Goal: Transaction & Acquisition: Purchase product/service

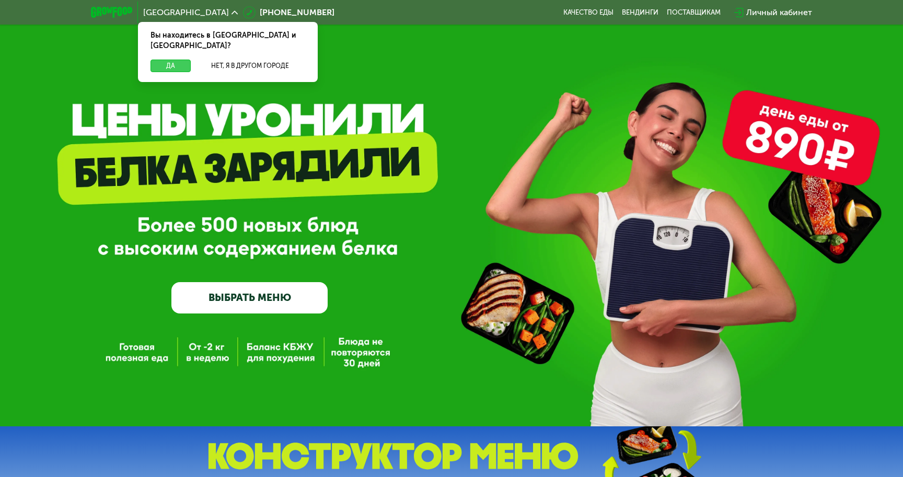
click at [153, 60] on button "Да" at bounding box center [170, 66] width 40 height 13
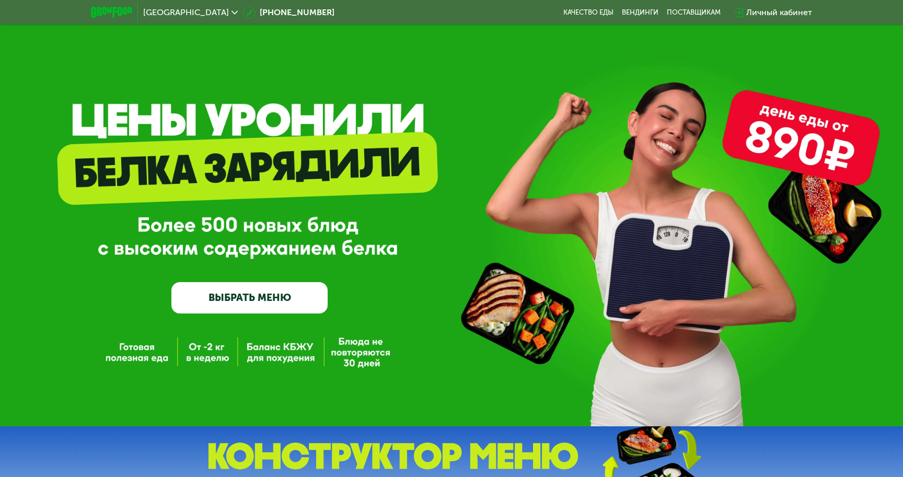
click at [249, 290] on link "ВЫБРАТЬ МЕНЮ" at bounding box center [249, 297] width 156 height 31
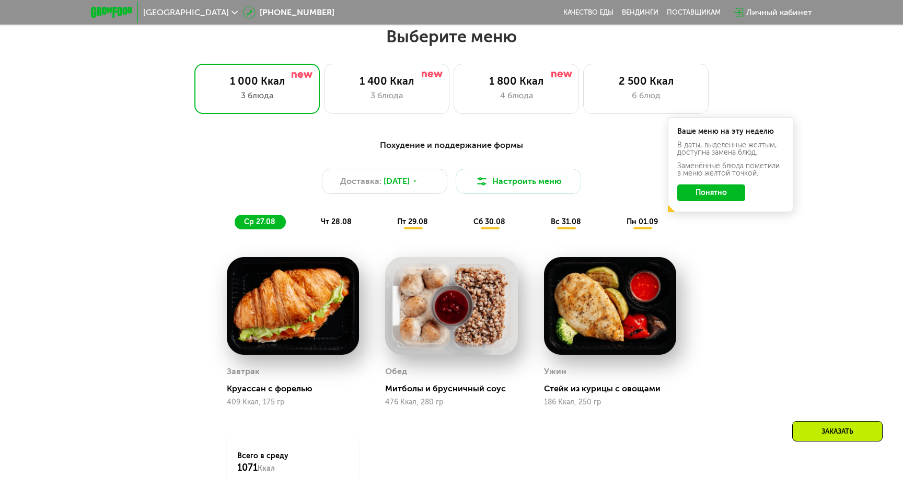
scroll to position [517, 0]
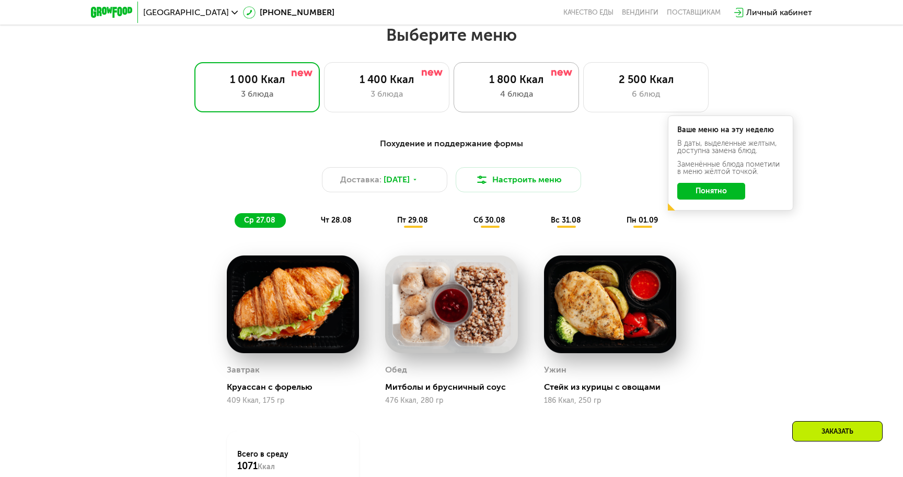
click at [583, 105] on div "1 800 Ккал 4 блюда" at bounding box center [645, 87] width 125 height 50
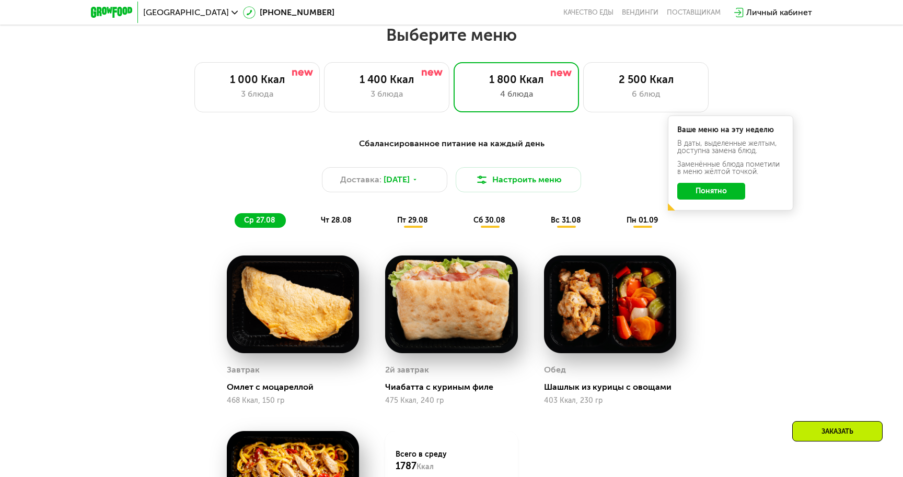
click at [743, 196] on button "Понятно" at bounding box center [711, 191] width 68 height 17
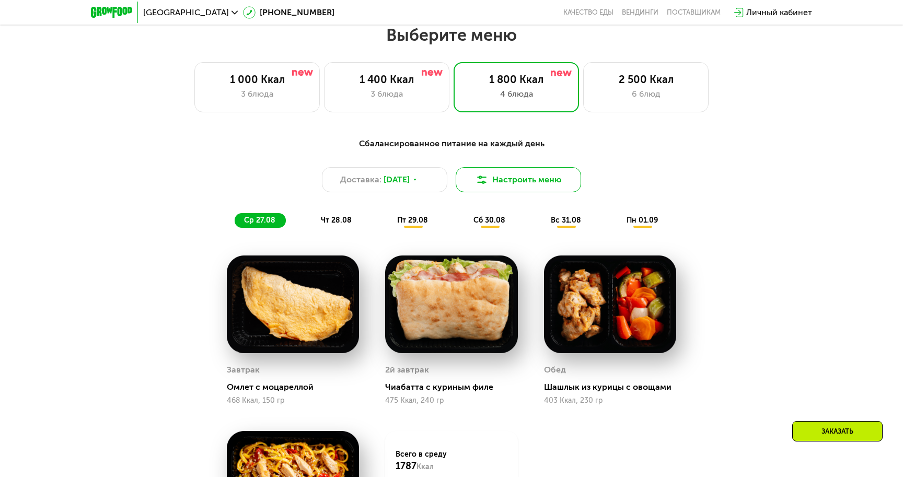
click at [521, 178] on button "Настроить меню" at bounding box center [518, 179] width 125 height 25
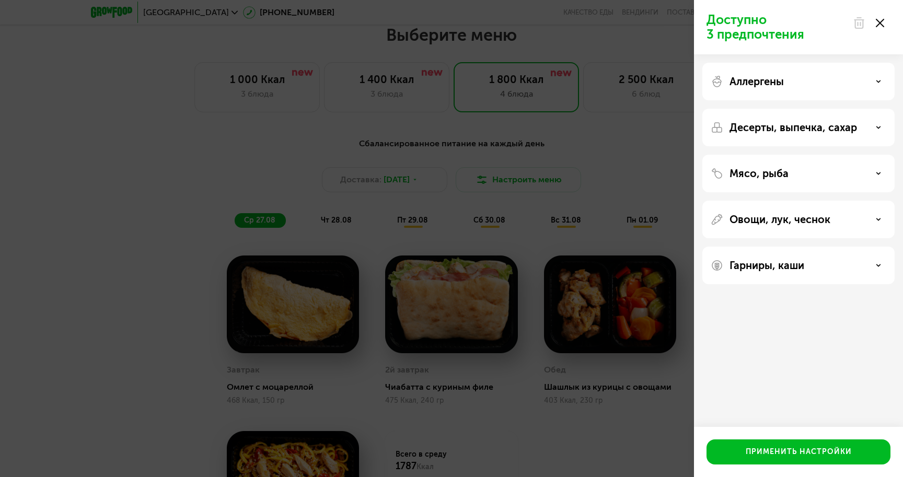
click at [791, 85] on div "Аллергены" at bounding box center [799, 81] width 176 height 13
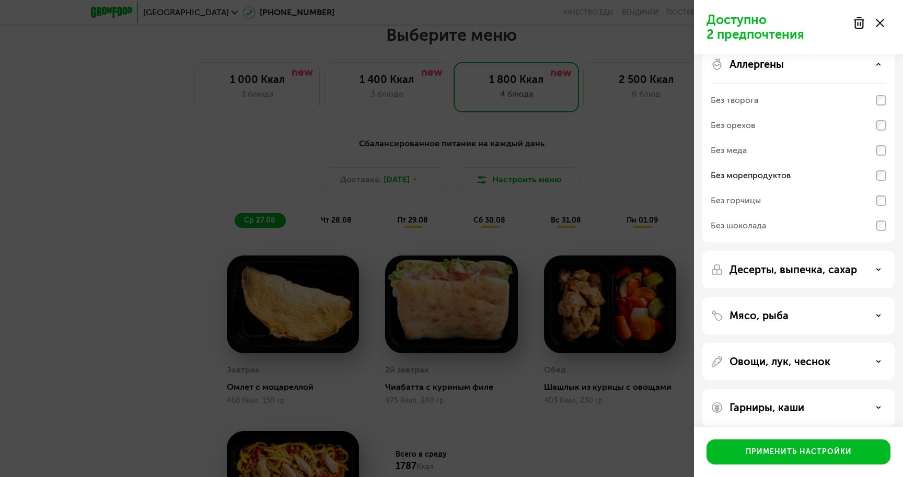
scroll to position [27, 0]
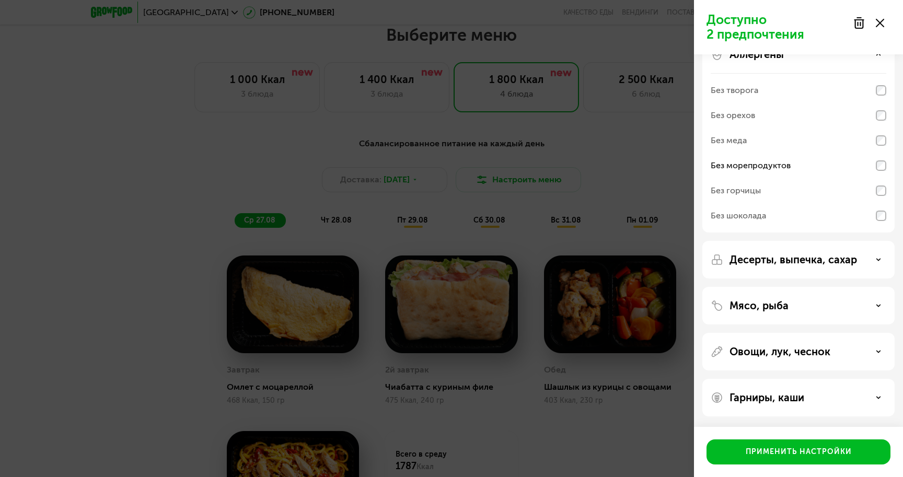
click at [815, 255] on p "Десерты, выпечка, сахар" at bounding box center [792, 259] width 127 height 13
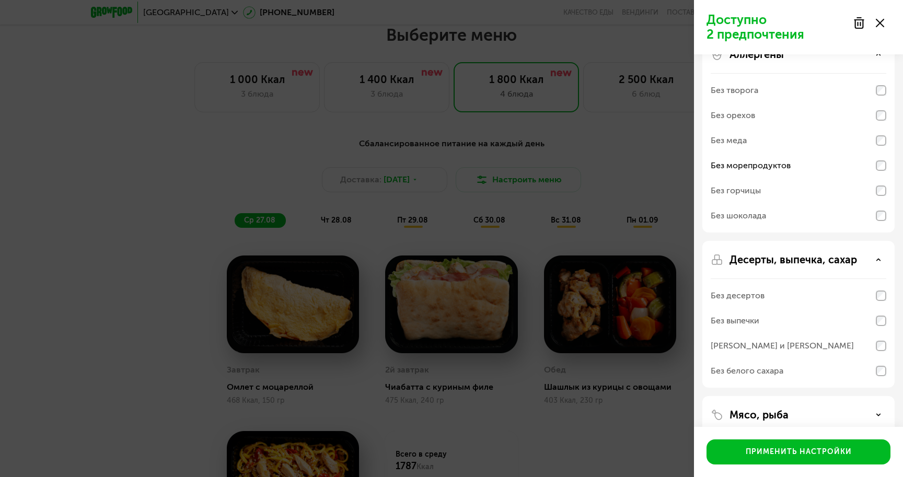
click at [812, 396] on div "Десерты, выпечка, сахар Без десертов Без выпечки Без сэндвичей и круассанов Без…" at bounding box center [798, 415] width 192 height 38
click at [815, 261] on p "Десерты, выпечка, сахар" at bounding box center [792, 259] width 127 height 13
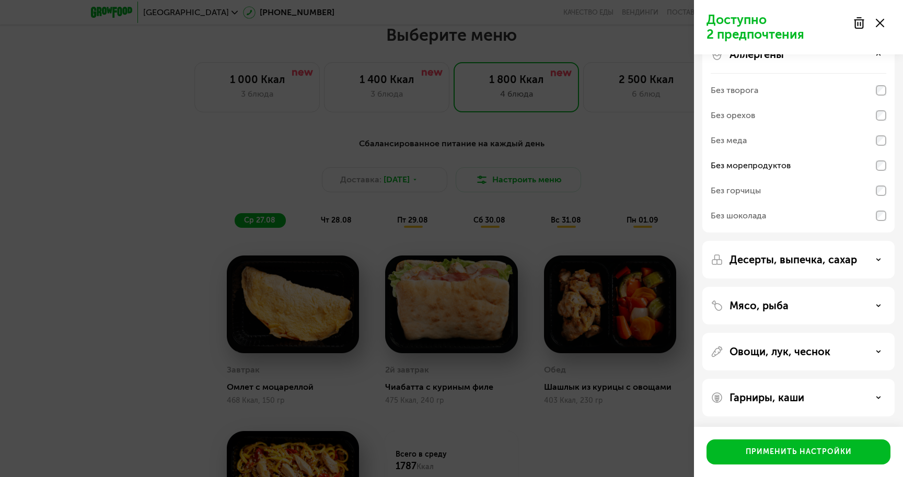
click at [785, 333] on div "Мясо, рыба" at bounding box center [798, 352] width 192 height 38
click at [782, 307] on p "Мясо, рыба" at bounding box center [758, 305] width 59 height 13
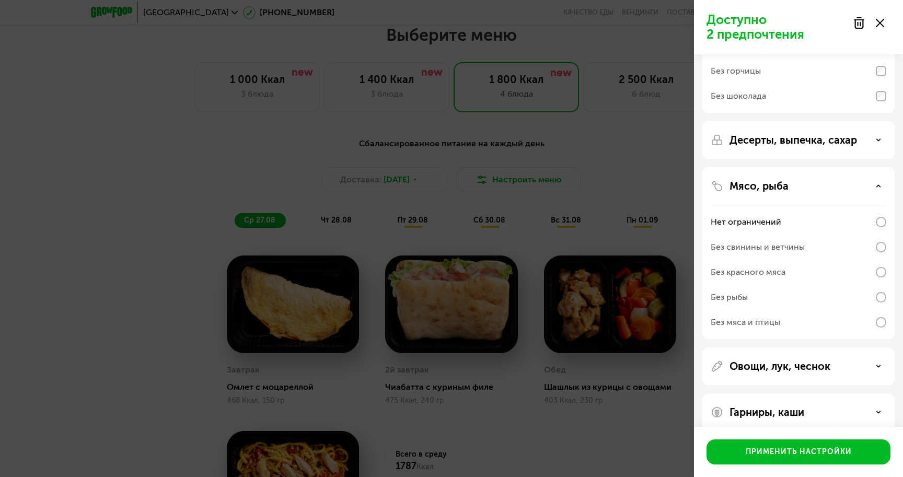
scroll to position [154, 0]
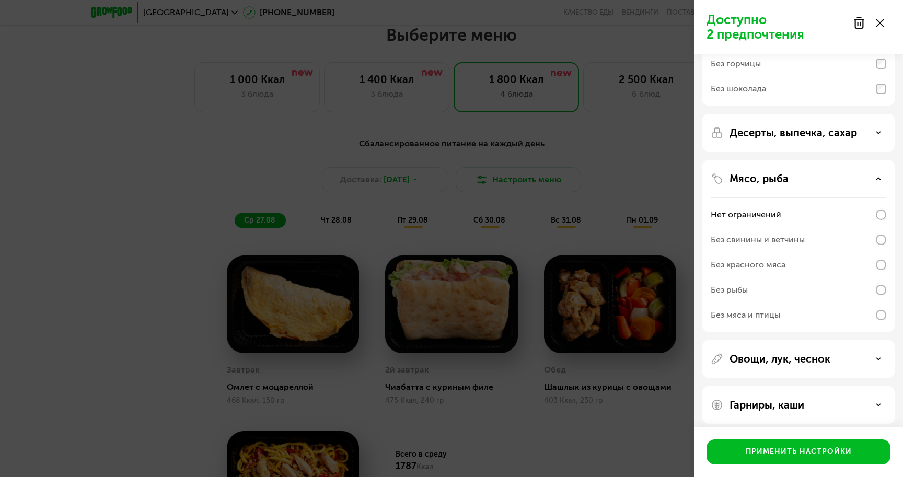
click at [762, 287] on div "Без рыбы" at bounding box center [799, 289] width 176 height 25
click at [825, 182] on div "Мясо, рыба" at bounding box center [799, 178] width 176 height 13
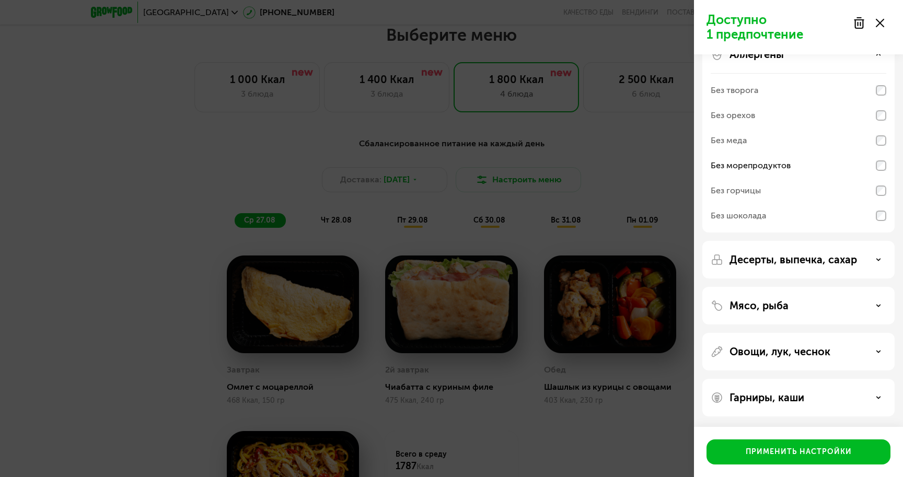
scroll to position [27, 0]
click at [756, 348] on p "Овощи, лук, чеснок" at bounding box center [779, 351] width 101 height 13
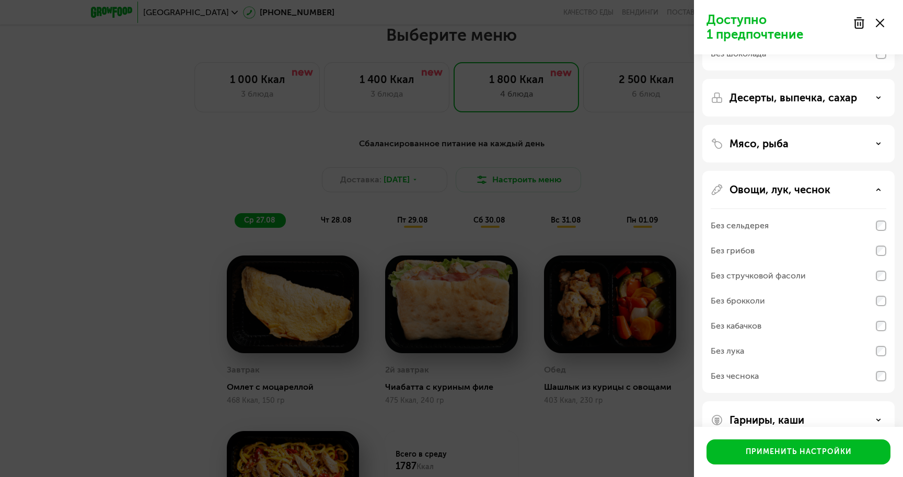
scroll to position [212, 0]
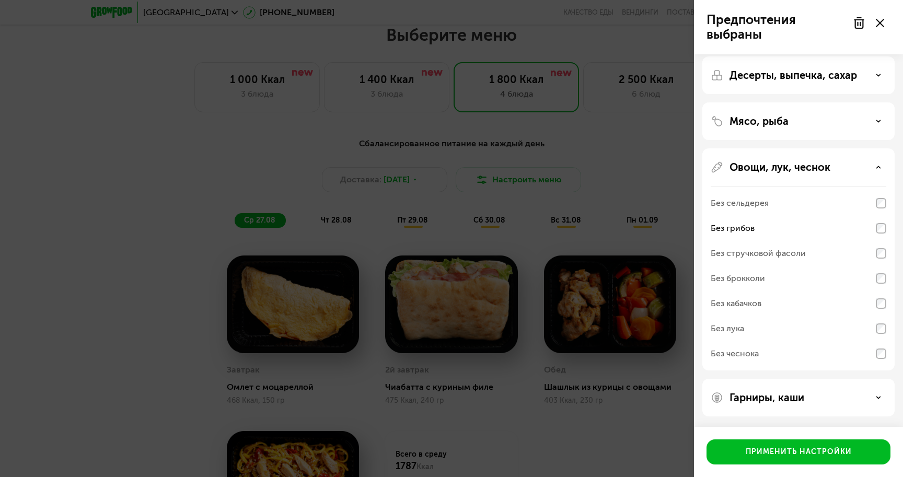
click at [882, 286] on div "Без брокколи" at bounding box center [799, 278] width 176 height 25
click at [751, 274] on div "Без брокколи" at bounding box center [738, 278] width 54 height 13
click at [883, 171] on div "Овощи, лук, чеснок" at bounding box center [799, 167] width 176 height 13
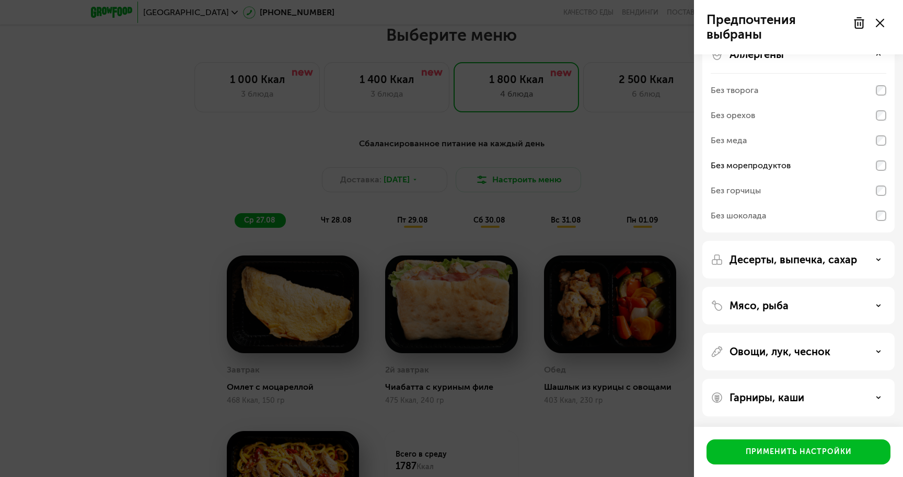
scroll to position [0, 0]
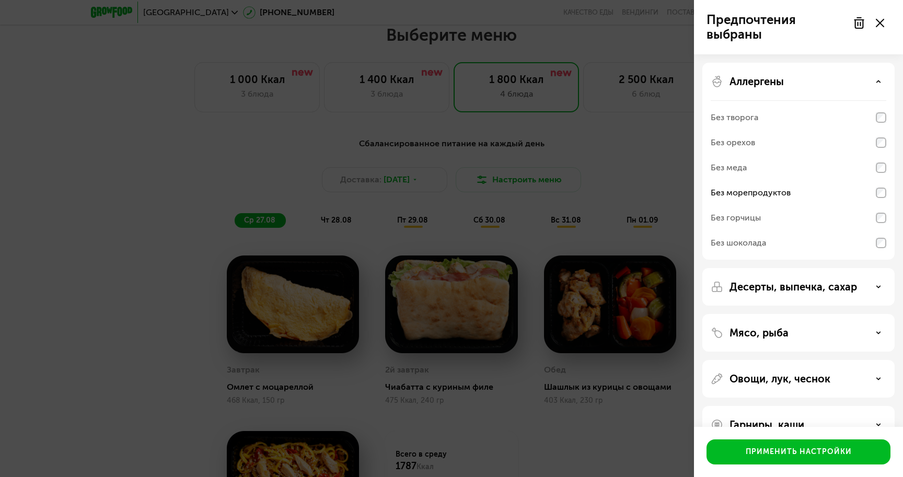
click at [878, 83] on icon at bounding box center [878, 81] width 5 height 5
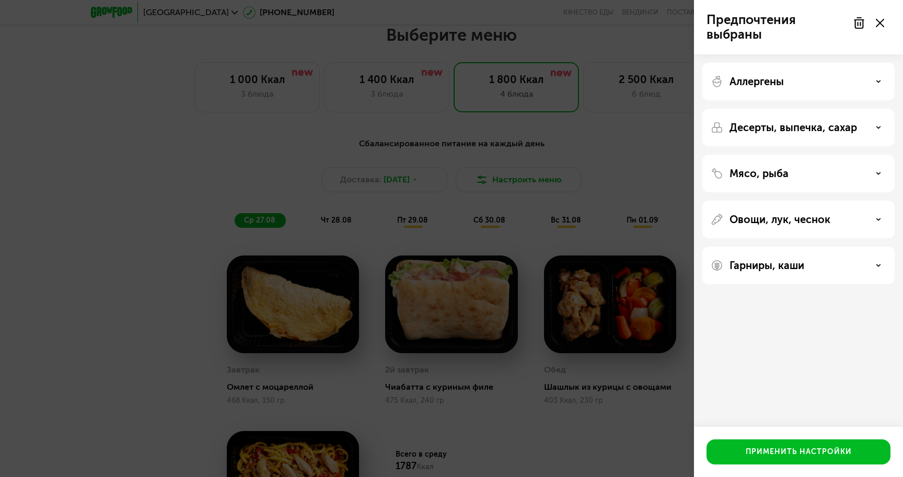
click at [827, 219] on p "Овощи, лук, чеснок" at bounding box center [779, 219] width 101 height 13
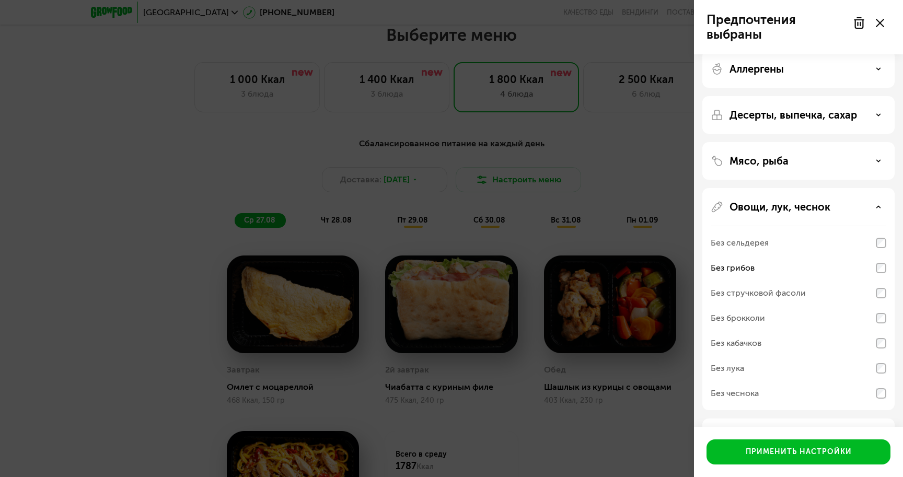
scroll to position [16, 0]
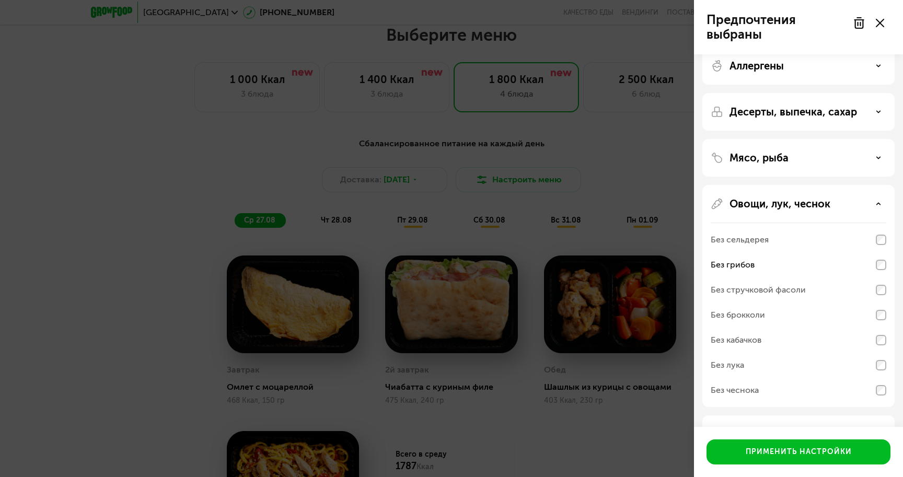
click at [836, 328] on div "Без брокколи" at bounding box center [799, 340] width 176 height 25
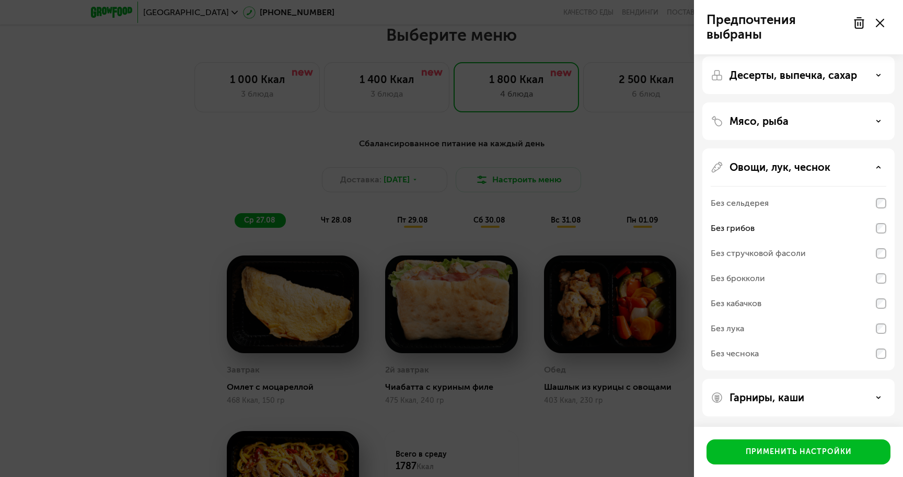
click at [865, 398] on div "Гарниры, каши" at bounding box center [799, 397] width 176 height 13
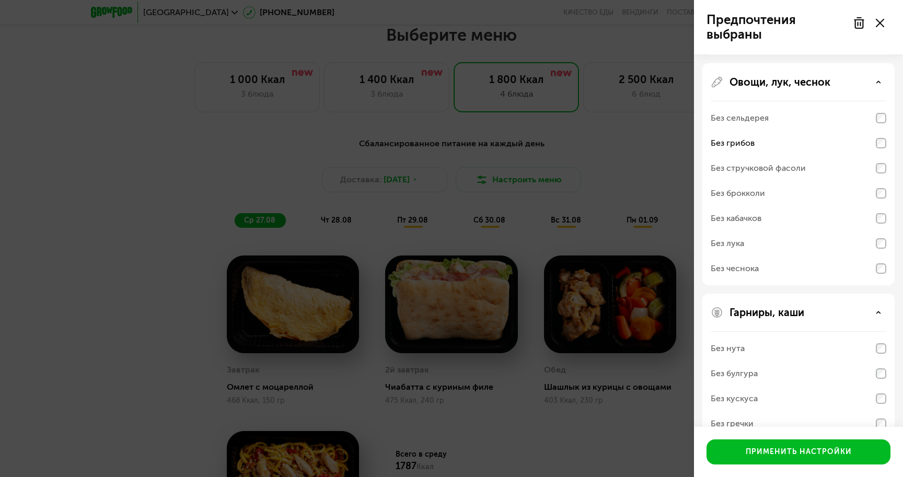
scroll to position [129, 0]
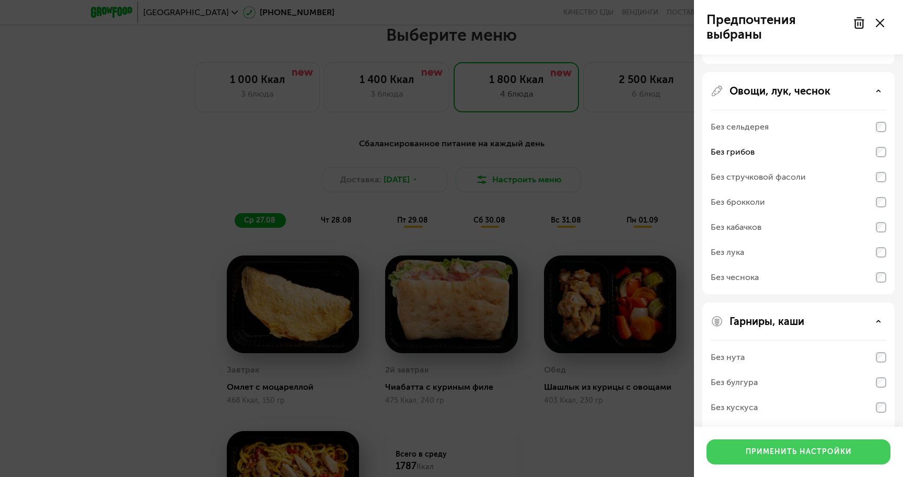
click at [807, 446] on button "Применить настройки" at bounding box center [798, 451] width 184 height 25
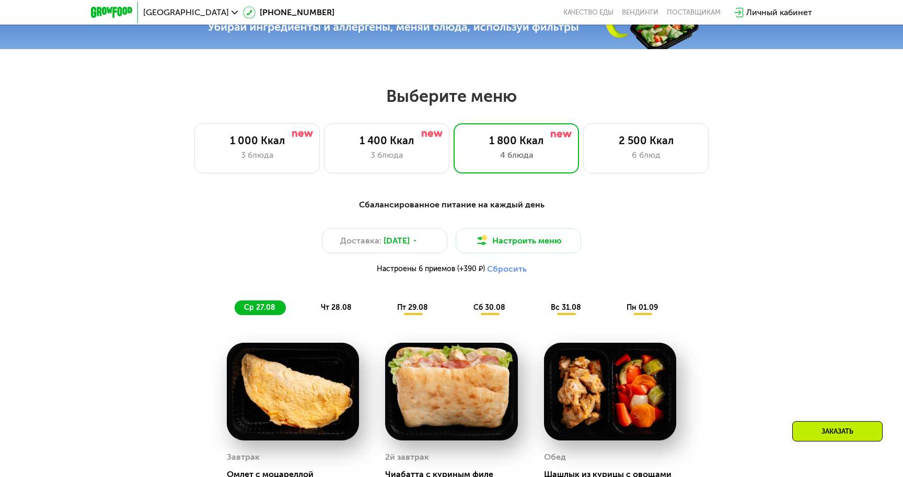
scroll to position [477, 0]
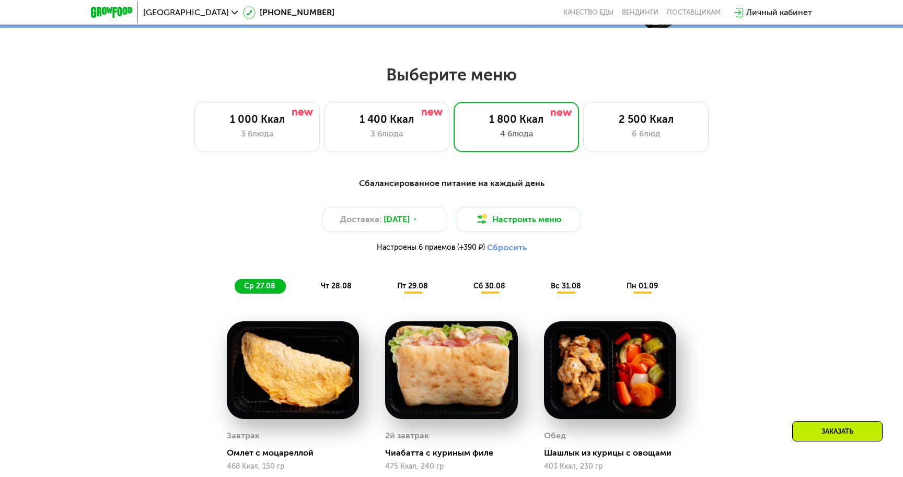
click at [561, 233] on div "Доставка: [DATE] Настроить меню Настроены 6 приемов (+390 ₽) Сбросить" at bounding box center [451, 232] width 619 height 51
click at [570, 217] on button "Настроить меню" at bounding box center [518, 219] width 125 height 25
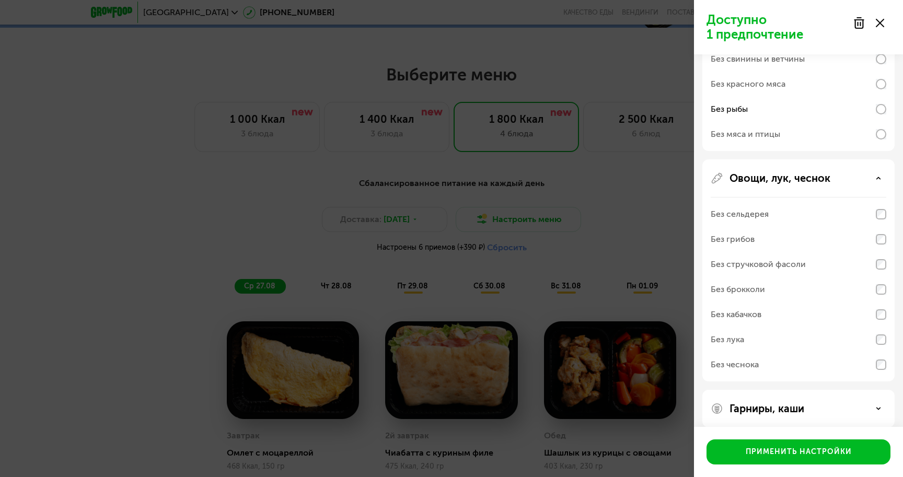
scroll to position [346, 0]
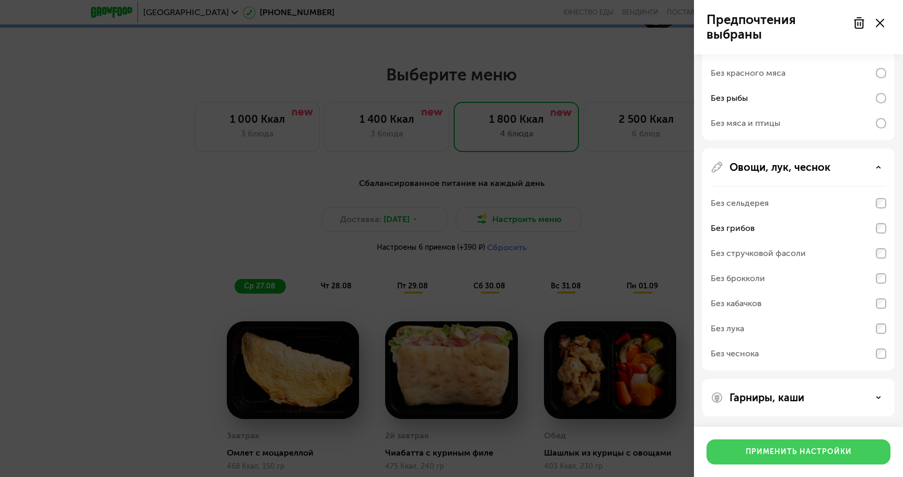
click at [794, 442] on button "Применить настройки" at bounding box center [798, 451] width 184 height 25
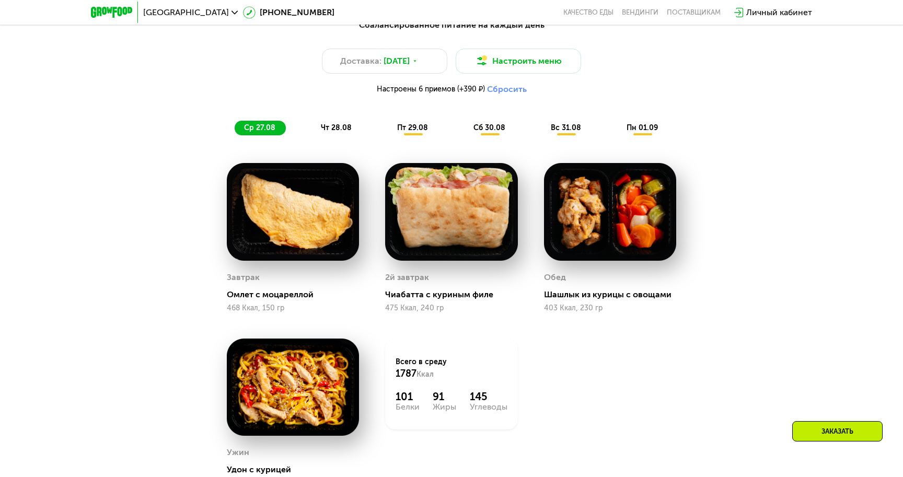
scroll to position [629, 0]
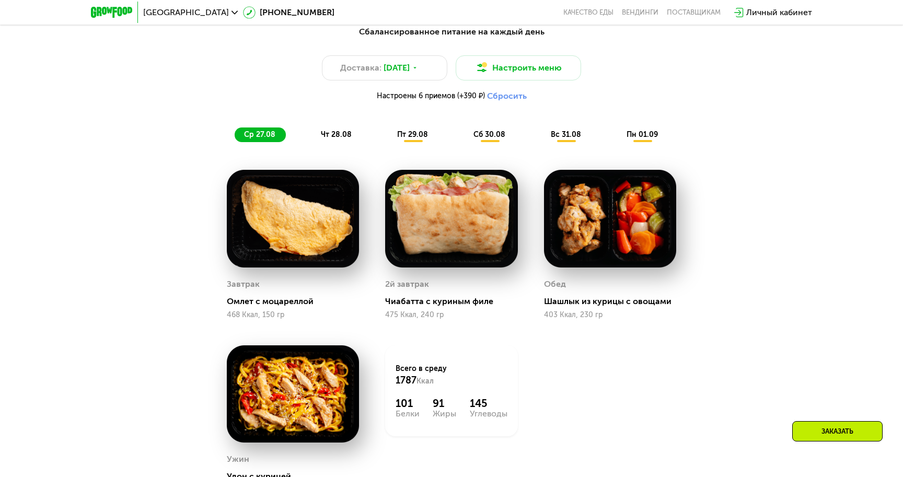
click at [388, 140] on div "чт 28.08" at bounding box center [413, 134] width 51 height 15
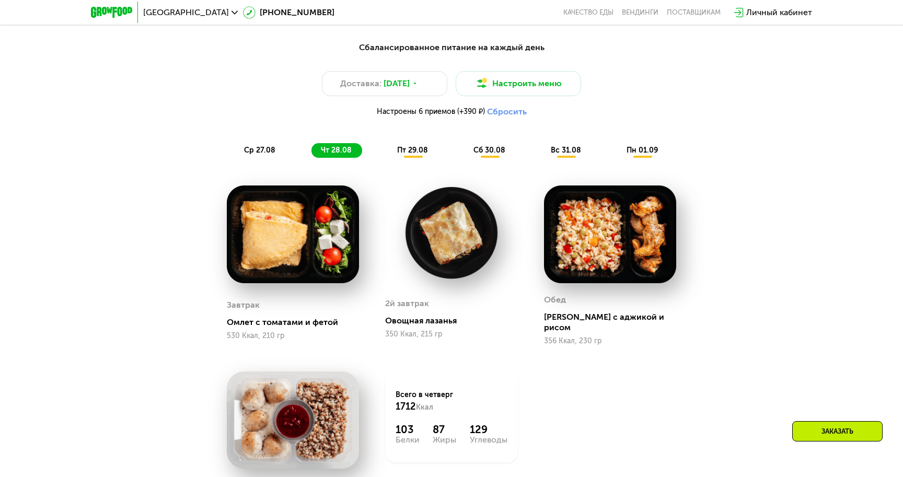
scroll to position [629, 0]
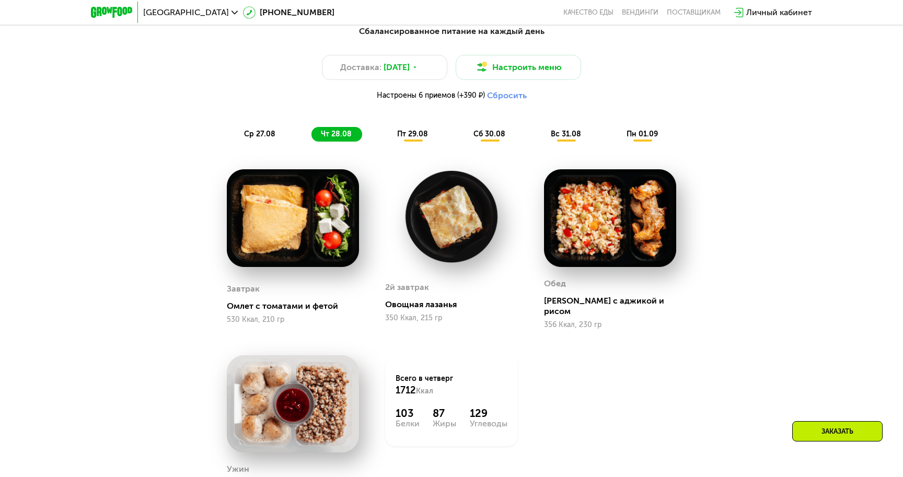
click at [409, 130] on span "пт 29.08" at bounding box center [412, 134] width 31 height 9
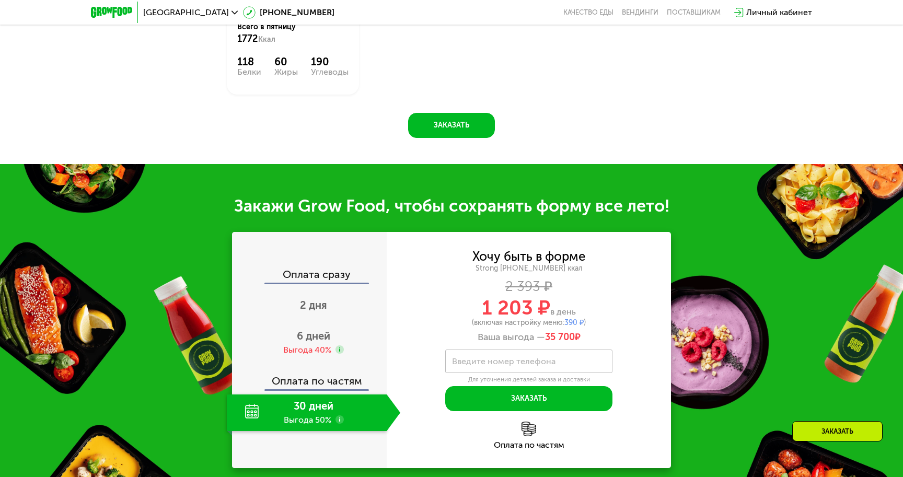
scroll to position [1175, 0]
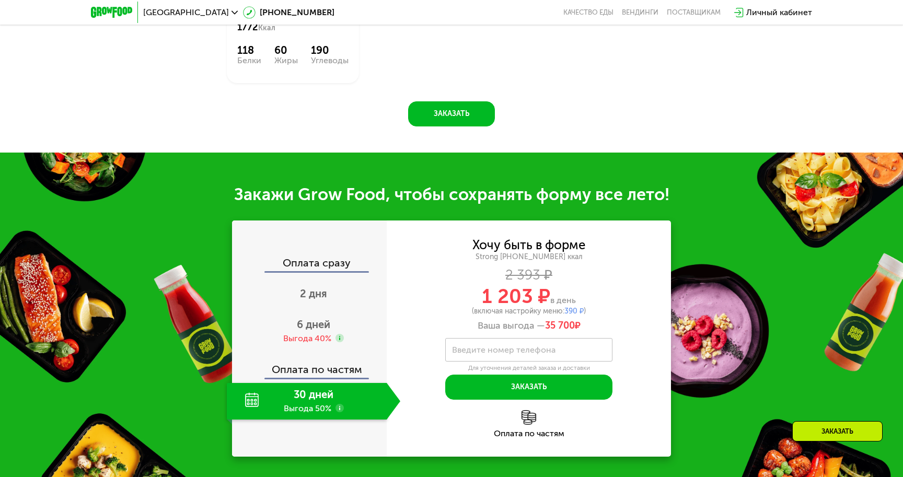
click at [323, 397] on div "30 дней Выгода 50%" at bounding box center [307, 401] width 160 height 37
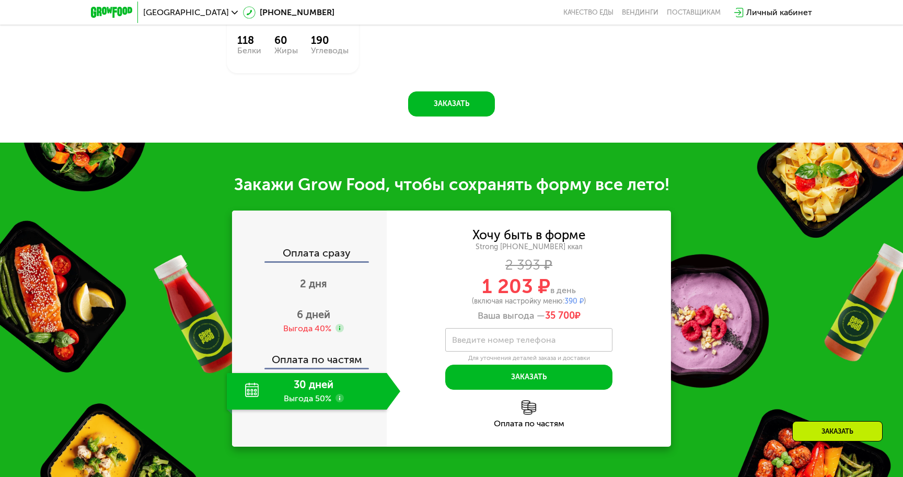
scroll to position [1193, 0]
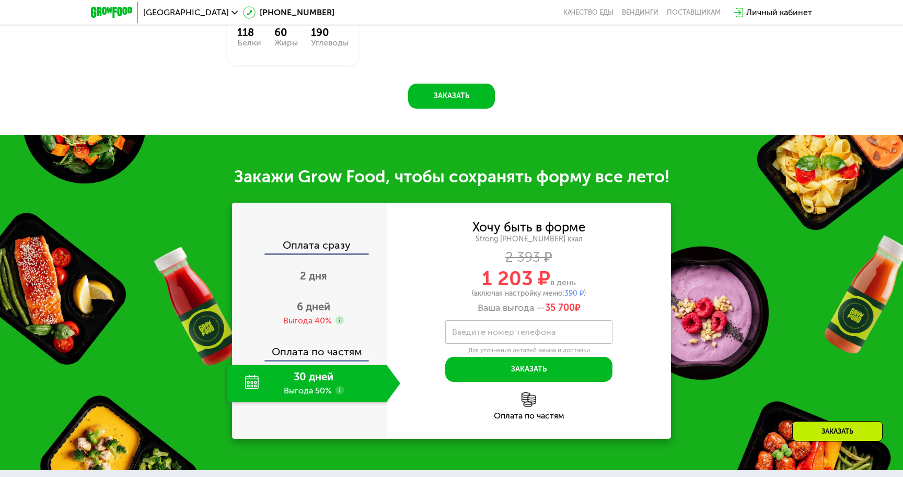
click at [524, 412] on div "Оплата по частям" at bounding box center [529, 416] width 284 height 8
click at [531, 392] on img at bounding box center [528, 399] width 15 height 15
click at [309, 300] on span "6 дней" at bounding box center [313, 306] width 33 height 13
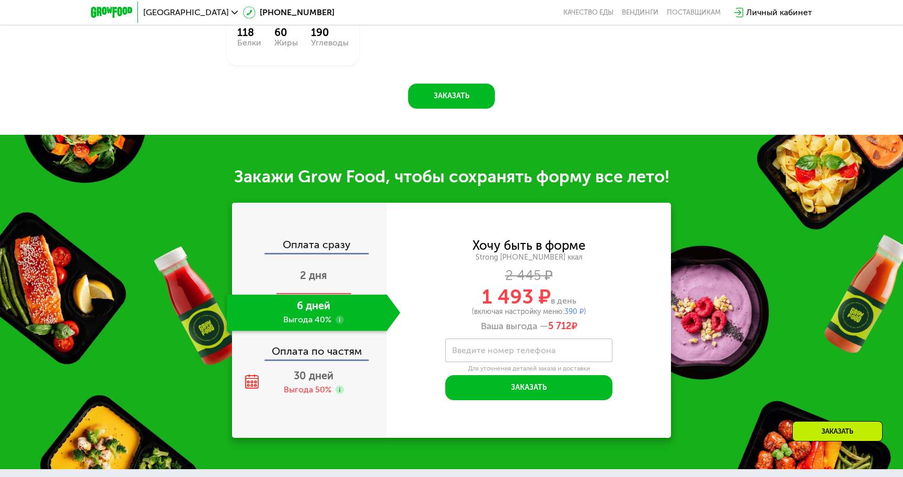
click at [319, 269] on span "2 дня" at bounding box center [313, 275] width 27 height 13
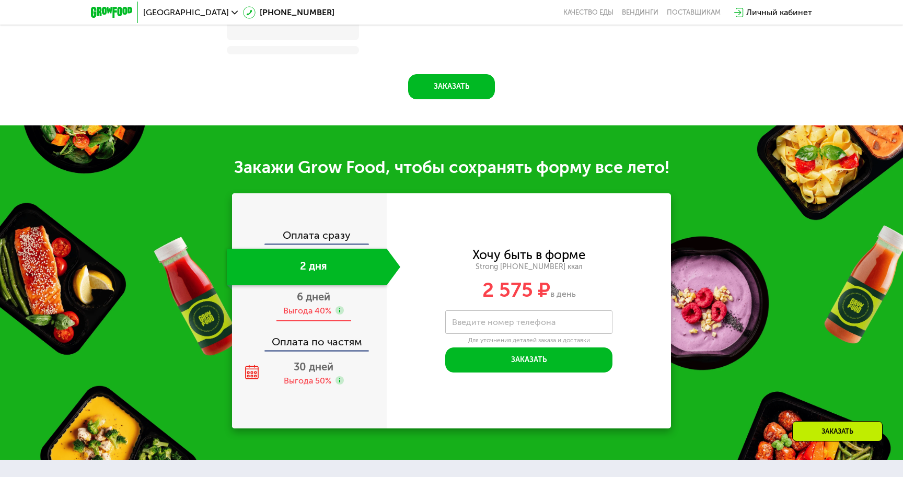
scroll to position [1042, 0]
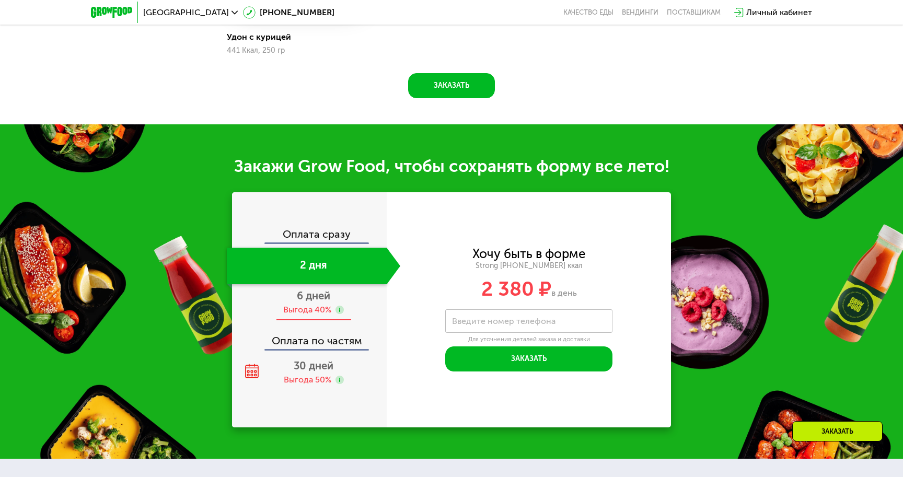
click at [318, 305] on div "Выгода 40%" at bounding box center [307, 309] width 48 height 11
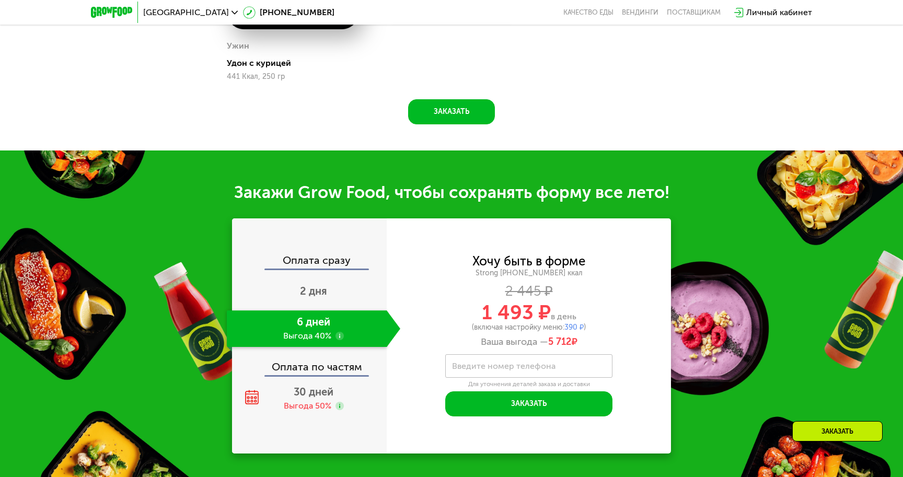
scroll to position [1068, 0]
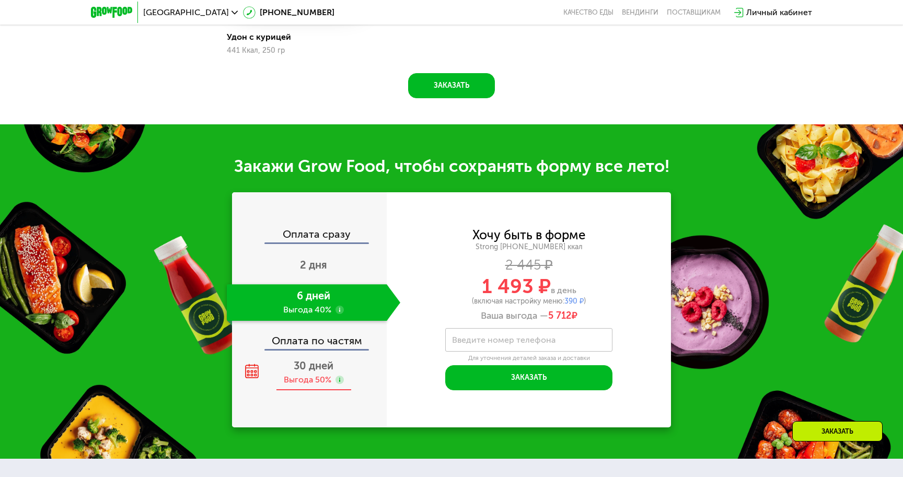
click at [318, 371] on span "30 дней" at bounding box center [314, 366] width 40 height 13
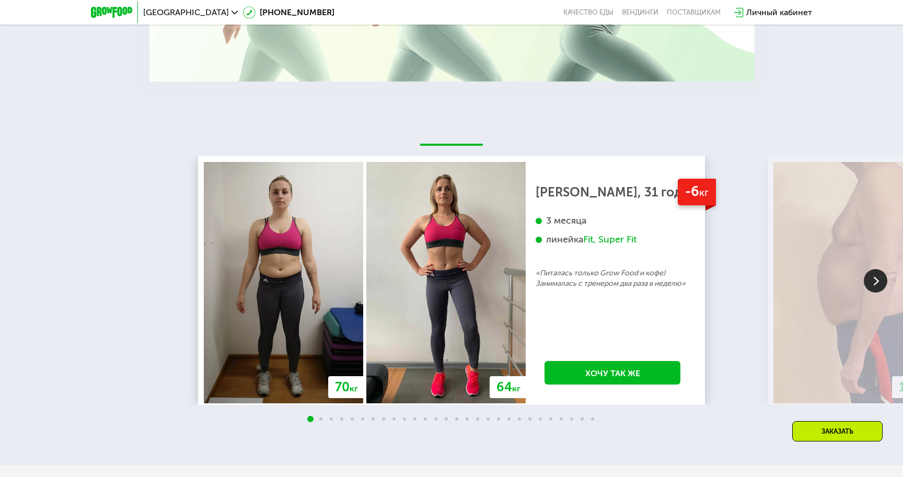
scroll to position [1896, 0]
click at [866, 279] on img at bounding box center [876, 282] width 24 height 24
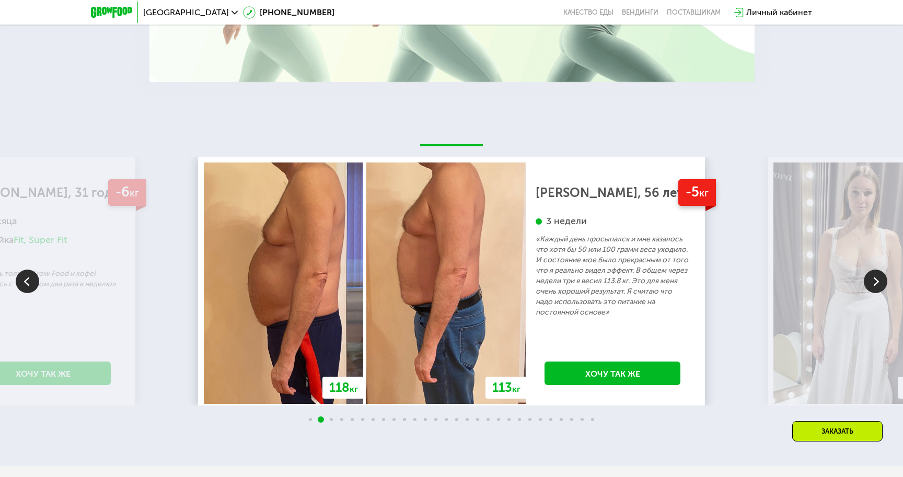
click at [866, 279] on img at bounding box center [876, 282] width 24 height 24
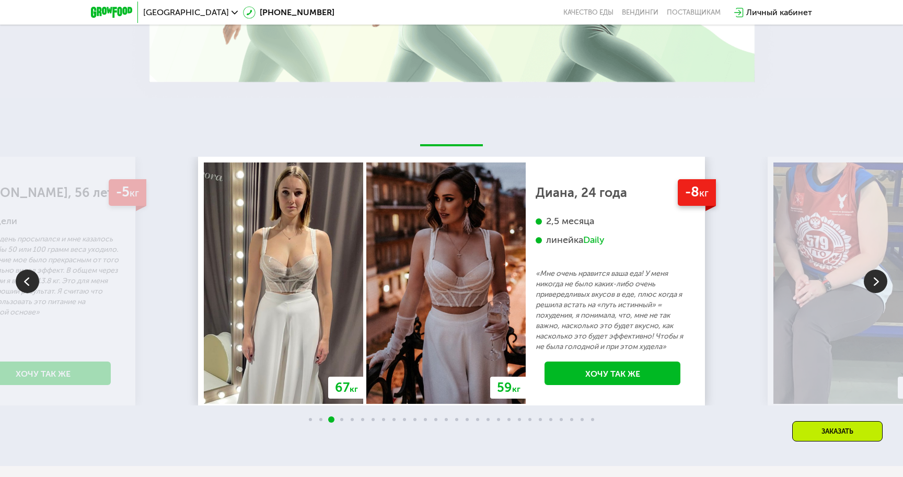
click at [866, 279] on img at bounding box center [876, 282] width 24 height 24
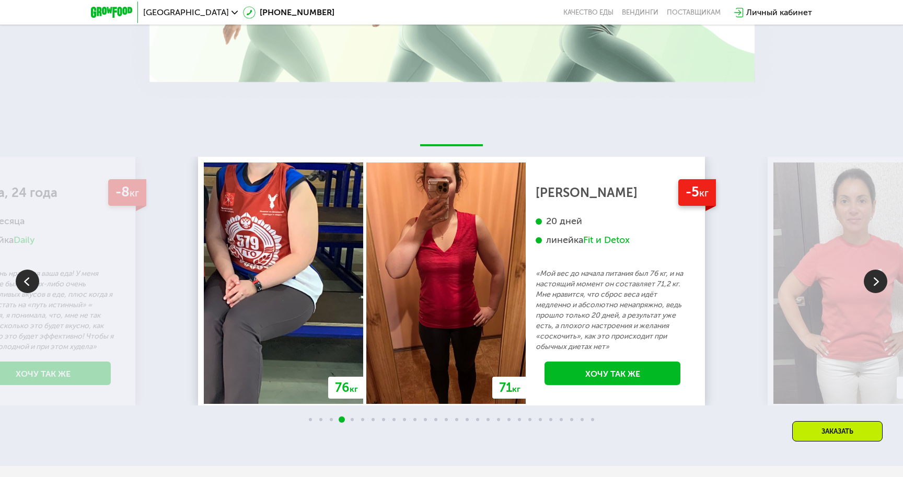
click at [866, 279] on img at bounding box center [876, 282] width 24 height 24
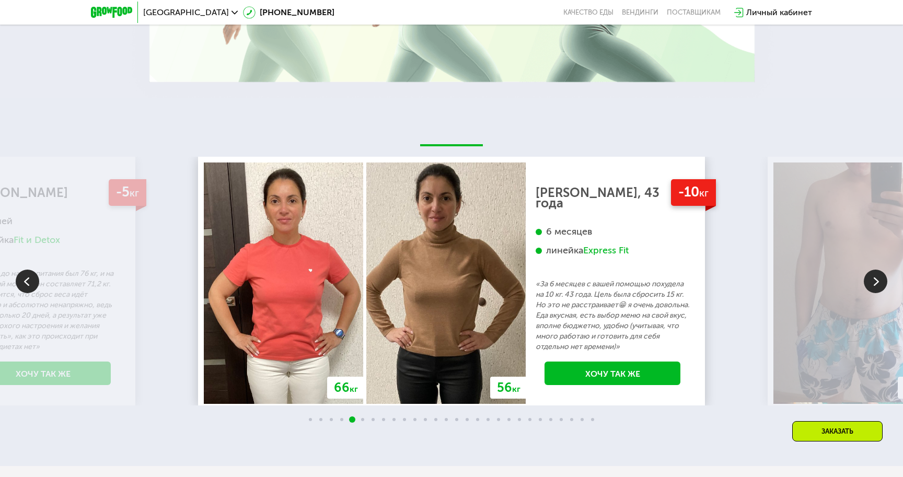
click at [866, 279] on img at bounding box center [876, 282] width 24 height 24
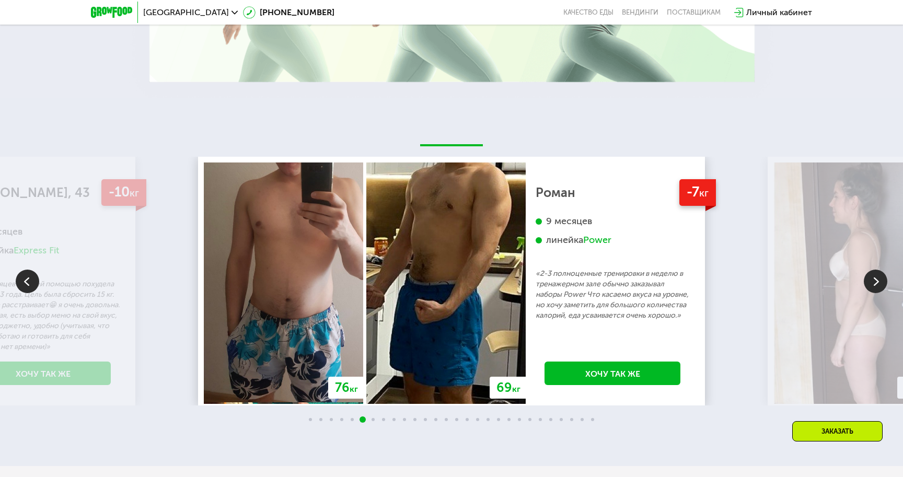
click at [866, 279] on img at bounding box center [876, 282] width 24 height 24
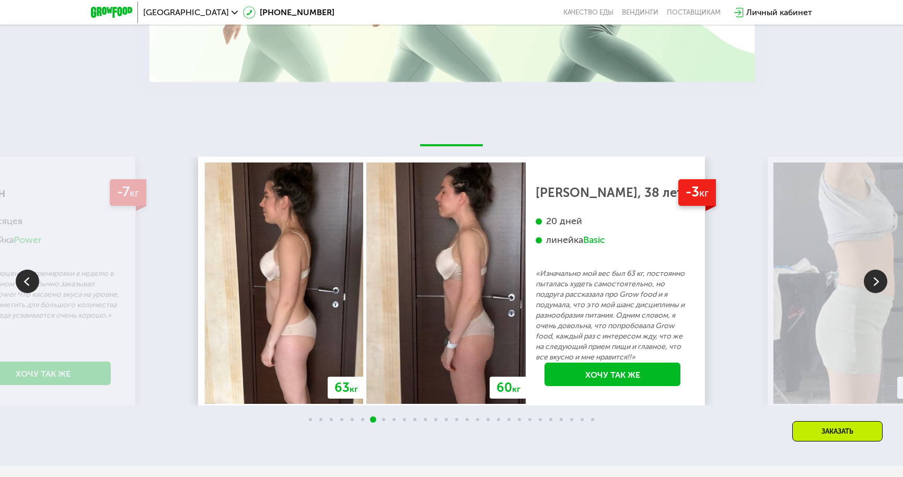
click at [866, 279] on img at bounding box center [876, 282] width 24 height 24
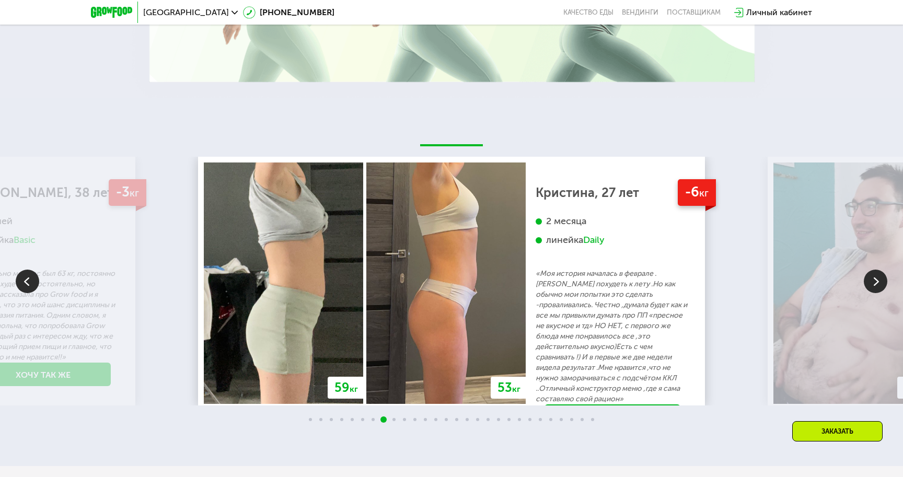
click at [866, 279] on img at bounding box center [876, 282] width 24 height 24
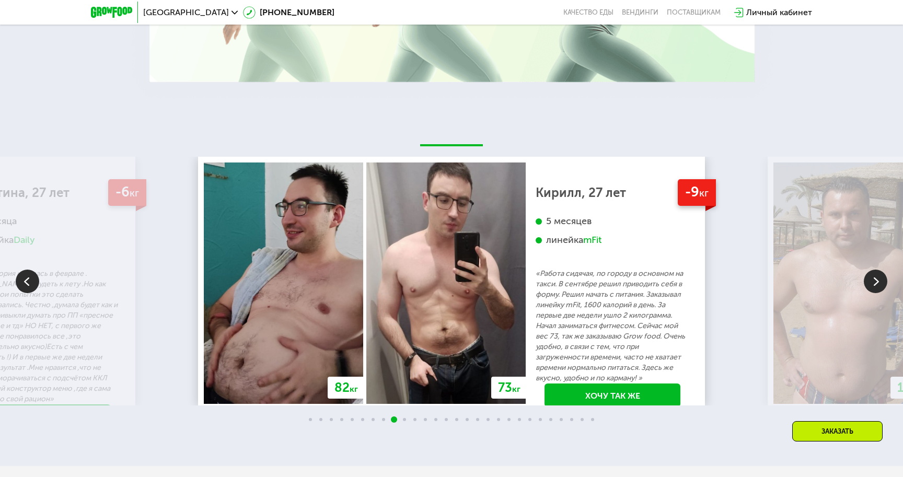
click at [866, 279] on img at bounding box center [876, 282] width 24 height 24
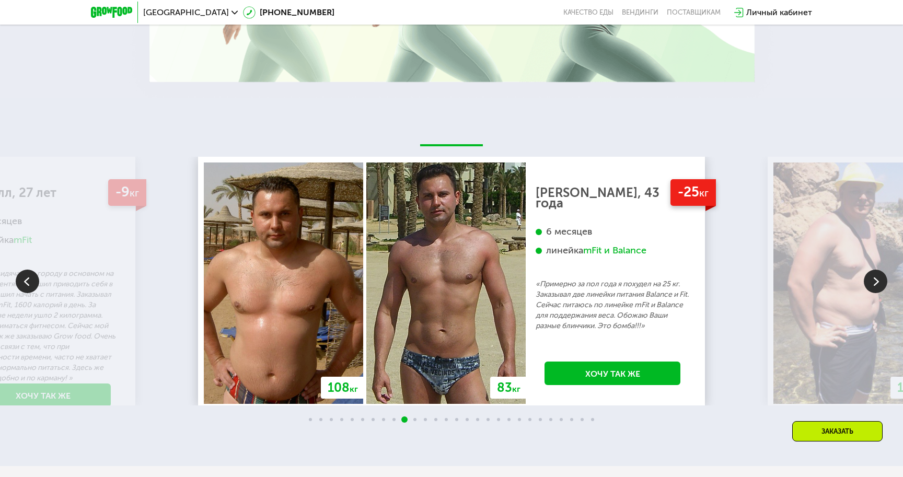
click at [866, 279] on img at bounding box center [876, 282] width 24 height 24
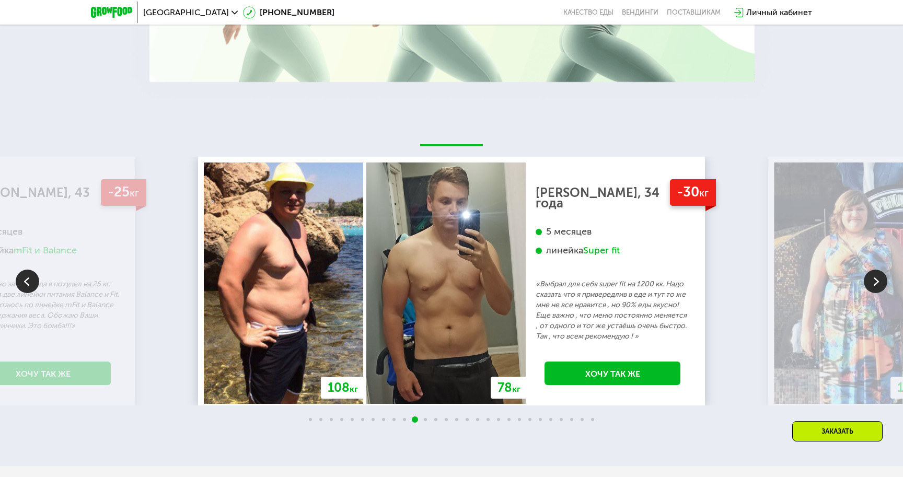
click at [866, 279] on img at bounding box center [876, 282] width 24 height 24
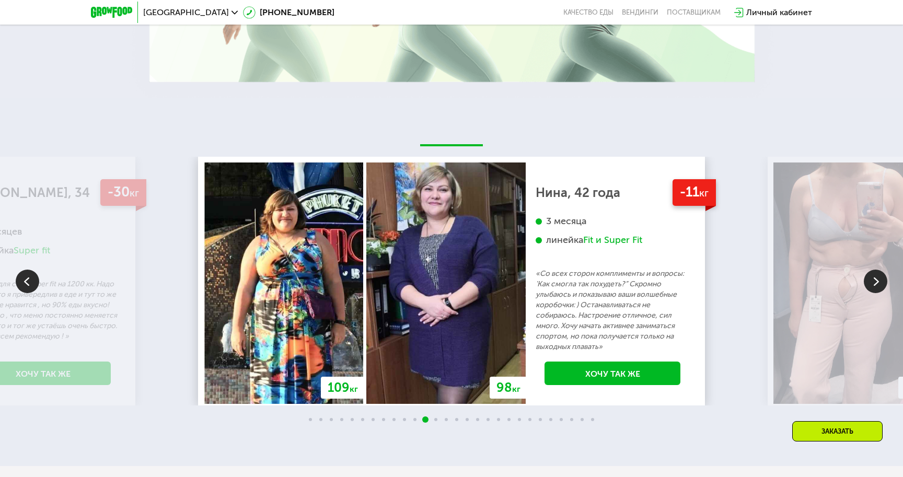
click at [866, 279] on img at bounding box center [876, 282] width 24 height 24
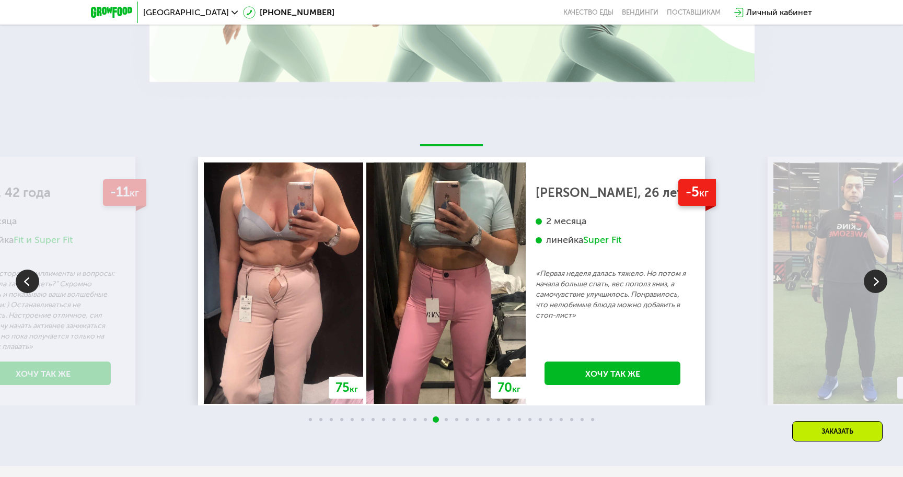
click at [866, 279] on img at bounding box center [876, 282] width 24 height 24
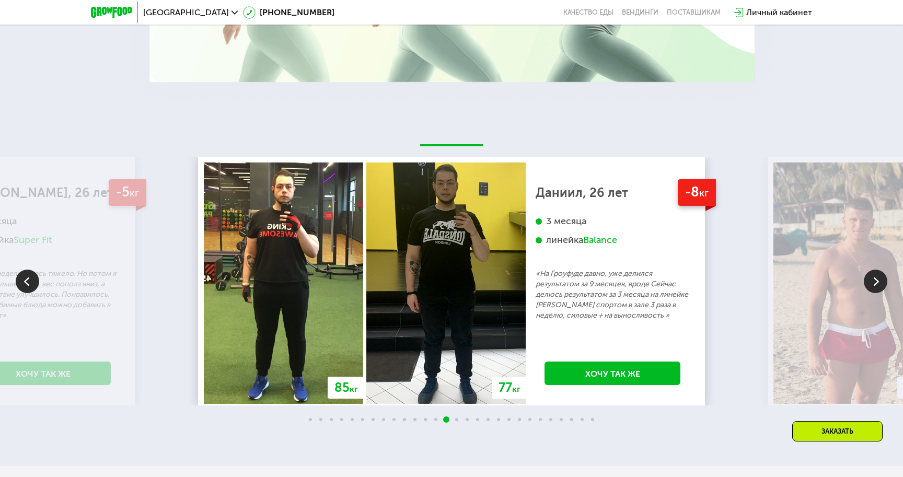
click at [866, 279] on img at bounding box center [876, 282] width 24 height 24
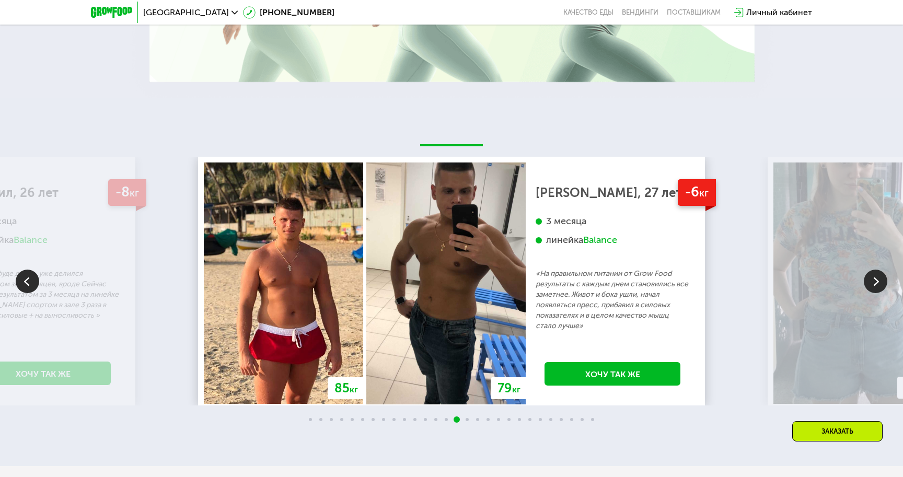
click at [866, 279] on img at bounding box center [876, 282] width 24 height 24
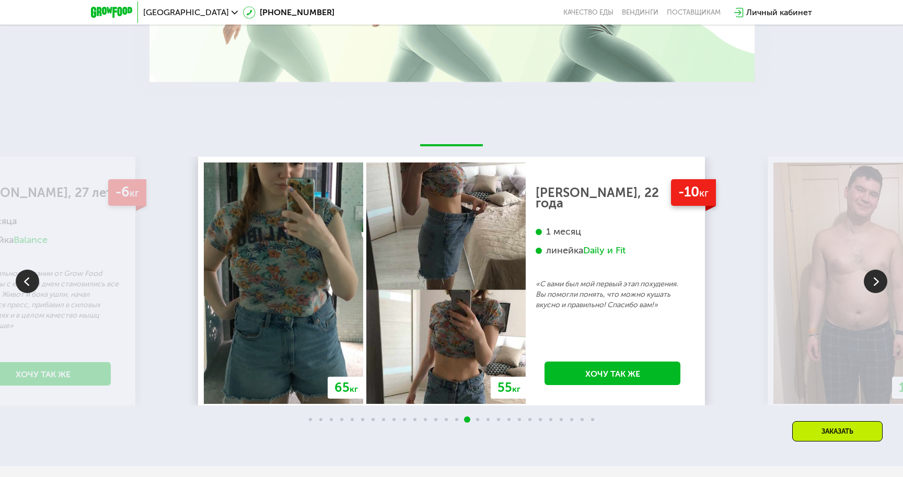
click at [866, 279] on img at bounding box center [876, 282] width 24 height 24
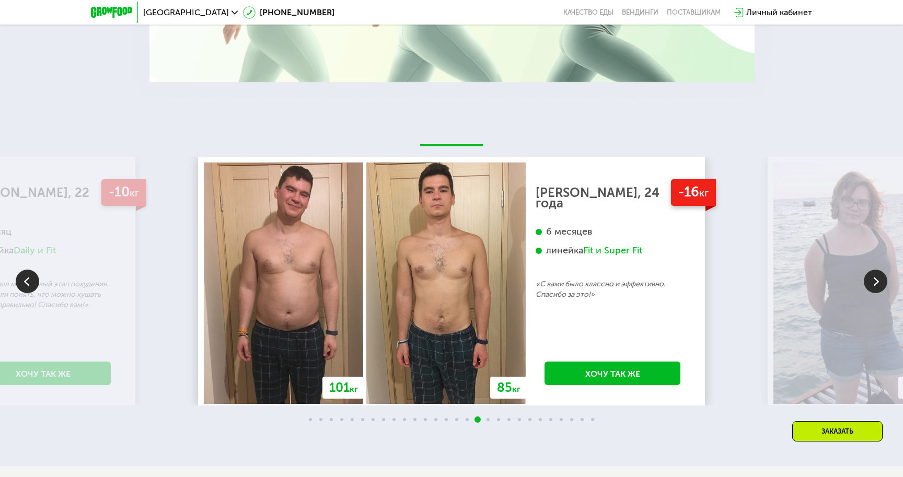
click at [866, 279] on img at bounding box center [876, 282] width 24 height 24
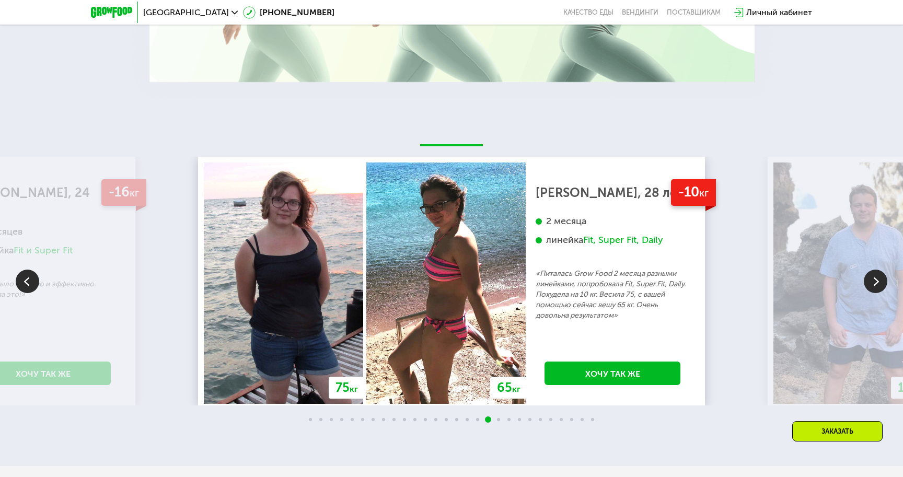
click at [866, 278] on img at bounding box center [876, 282] width 24 height 24
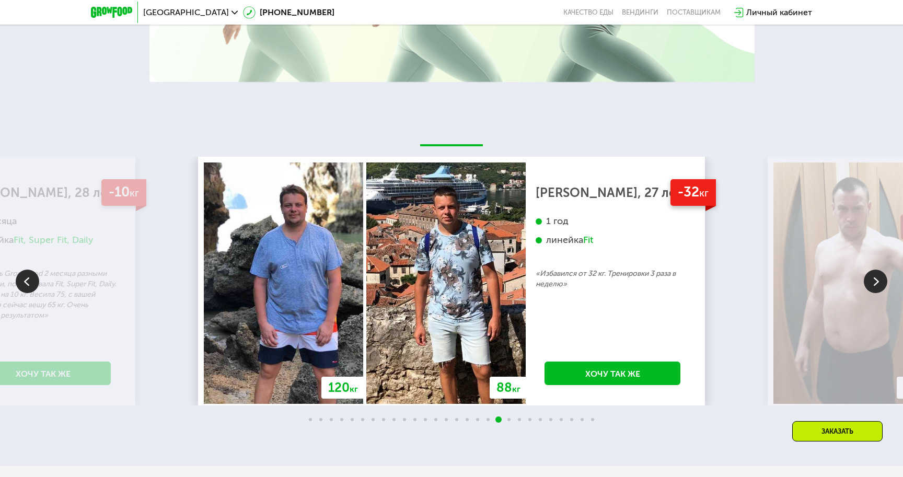
click at [866, 278] on img at bounding box center [876, 282] width 24 height 24
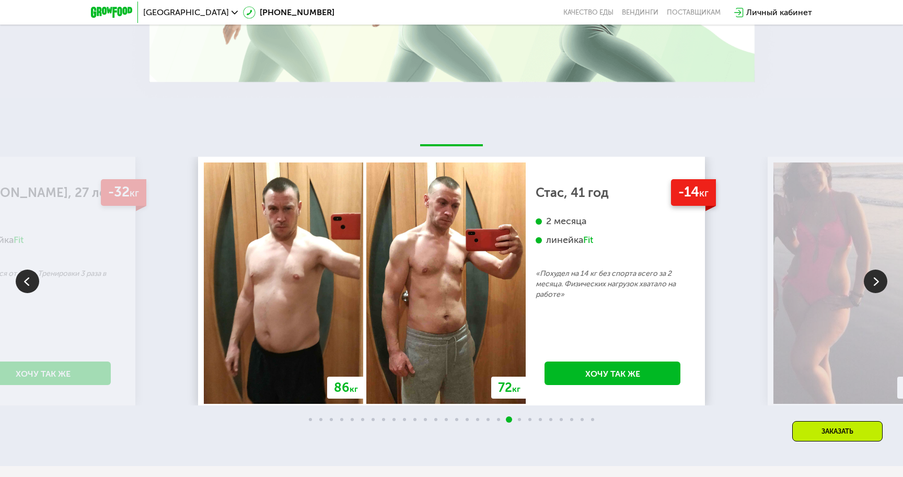
click at [866, 278] on img at bounding box center [876, 282] width 24 height 24
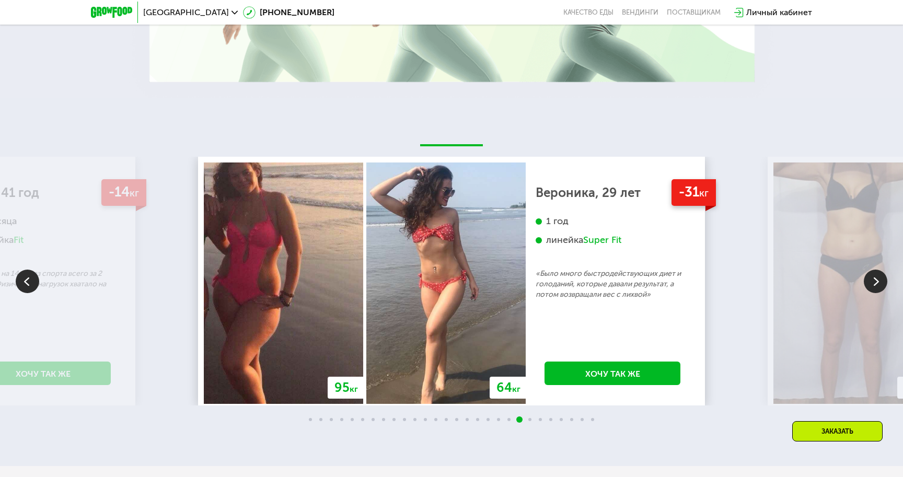
click at [866, 278] on img at bounding box center [876, 282] width 24 height 24
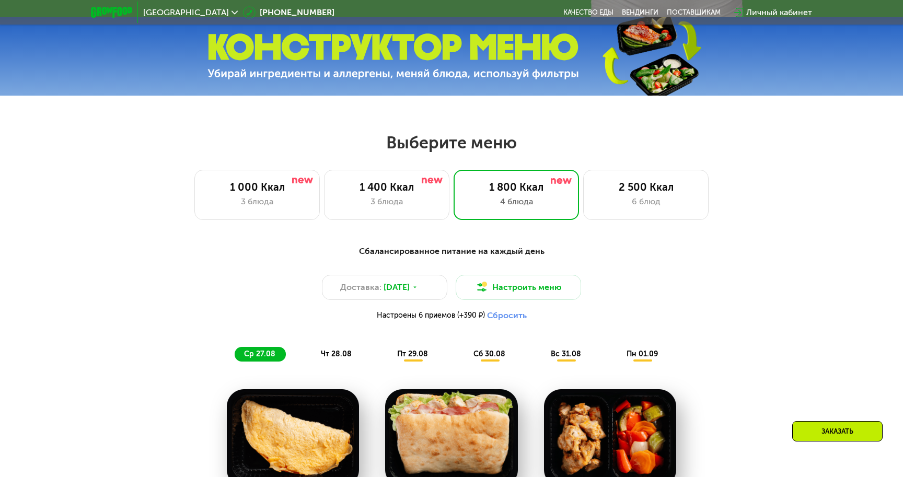
scroll to position [410, 0]
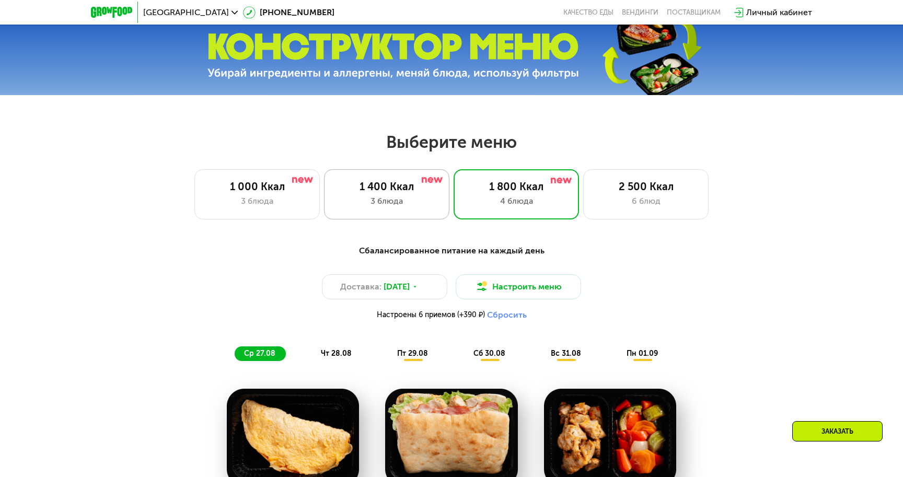
click at [413, 203] on div "3 блюда" at bounding box center [386, 201] width 103 height 13
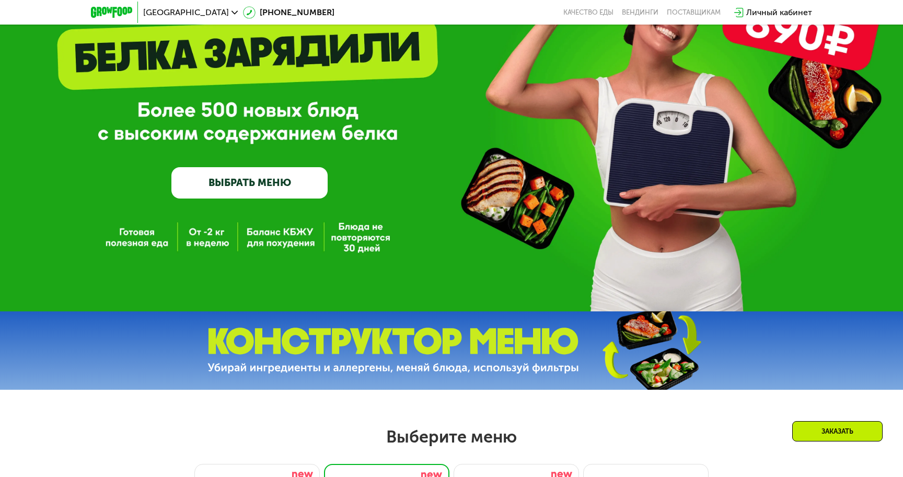
scroll to position [0, 0]
